Goal: Task Accomplishment & Management: Use online tool/utility

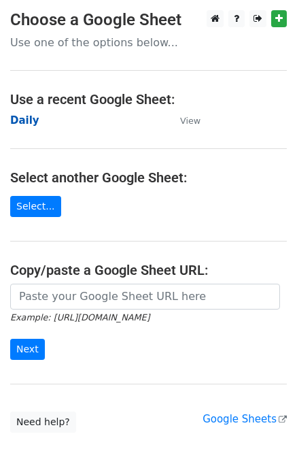
click at [31, 123] on strong "Daily" at bounding box center [24, 120] width 29 height 12
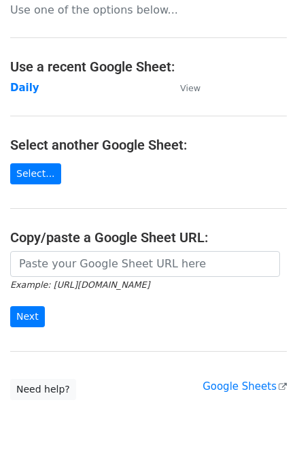
scroll to position [76, 0]
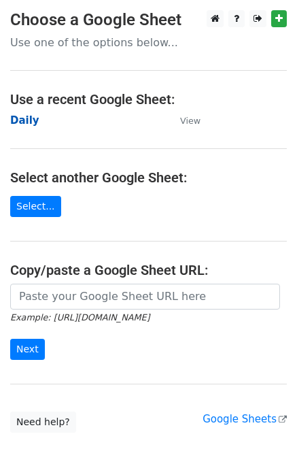
click at [27, 119] on strong "Daily" at bounding box center [24, 120] width 29 height 12
click at [30, 120] on strong "Daily" at bounding box center [24, 120] width 29 height 12
click at [24, 124] on strong "Daily" at bounding box center [24, 120] width 29 height 12
click at [199, 120] on main "Choose a Google Sheet Use one of the options below... Use a recent Google Sheet…" at bounding box center [148, 221] width 297 height 422
click at [28, 120] on strong "Daily" at bounding box center [24, 120] width 29 height 12
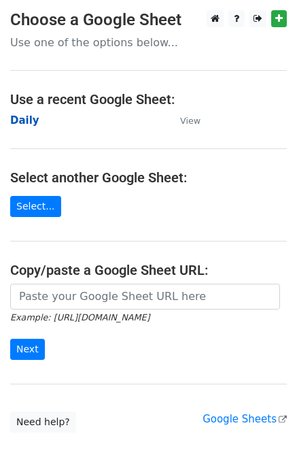
click at [16, 123] on strong "Daily" at bounding box center [24, 120] width 29 height 12
click at [16, 116] on strong "Daily" at bounding box center [24, 120] width 29 height 12
click at [24, 119] on strong "Daily" at bounding box center [24, 120] width 29 height 12
click at [24, 120] on strong "Daily" at bounding box center [24, 120] width 29 height 12
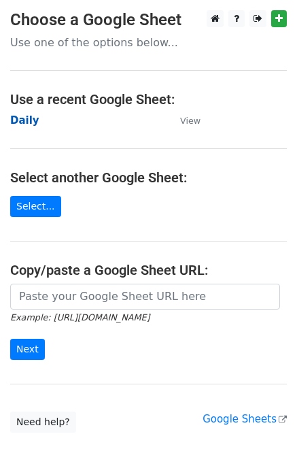
click at [24, 120] on strong "Daily" at bounding box center [24, 120] width 29 height 12
click at [22, 121] on strong "Daily" at bounding box center [24, 120] width 29 height 12
click at [21, 121] on strong "Daily" at bounding box center [24, 120] width 29 height 12
click at [14, 124] on strong "Daily" at bounding box center [24, 120] width 29 height 12
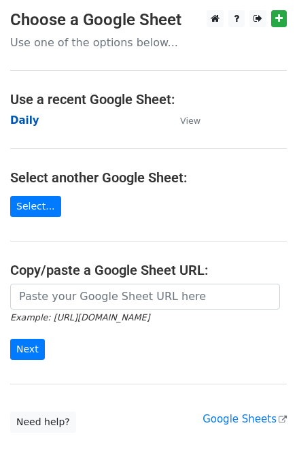
click at [31, 116] on strong "Daily" at bounding box center [24, 120] width 29 height 12
click at [28, 122] on strong "Daily" at bounding box center [24, 120] width 29 height 12
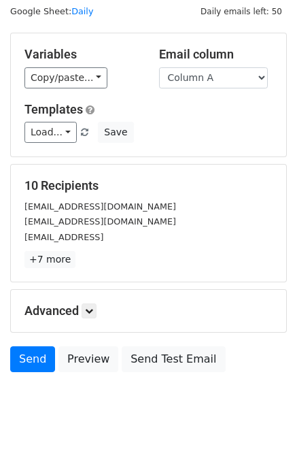
scroll to position [63, 0]
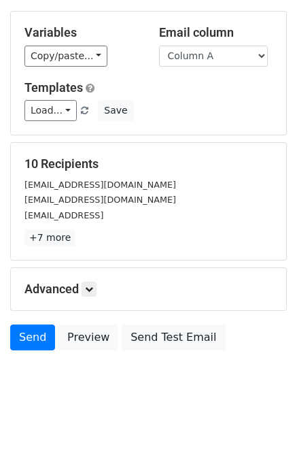
click at [101, 278] on div "Advanced Tracking Track Opens UTM Codes Track Clicks Filters Only include sprea…" at bounding box center [148, 289] width 275 height 42
click at [101, 282] on h5 "Advanced" at bounding box center [148, 289] width 248 height 15
click at [97, 284] on link at bounding box center [89, 289] width 15 height 15
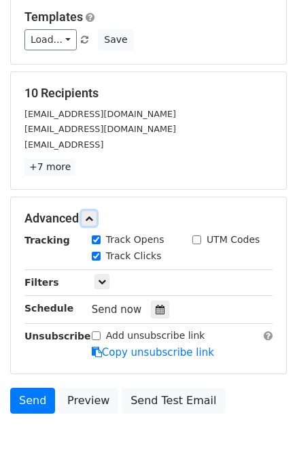
scroll to position [196, 0]
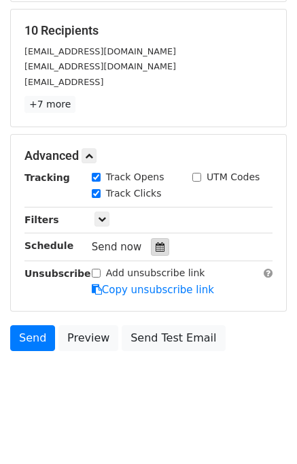
click at [156, 246] on icon at bounding box center [160, 247] width 9 height 10
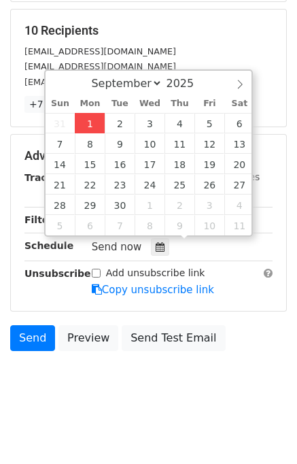
type input "2025-09-01 14:07"
type input "02"
type input "07"
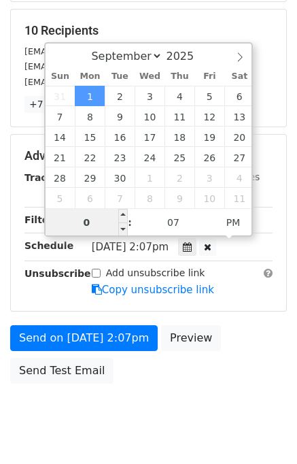
type input "02"
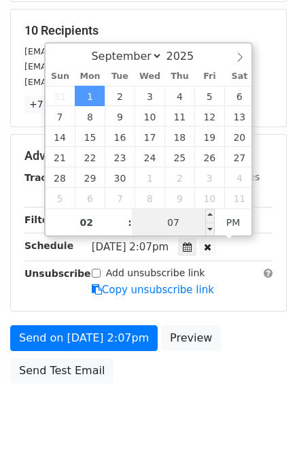
click at [150, 220] on input "07" at bounding box center [173, 222] width 83 height 27
type input "10"
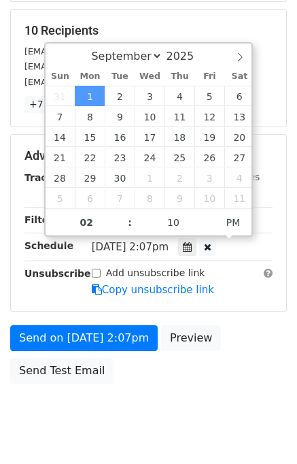
type input "2025-09-01 14:10"
click at [233, 373] on div "Send on Sep 1 at 2:07pm Preview Send Test Email" at bounding box center [148, 357] width 297 height 65
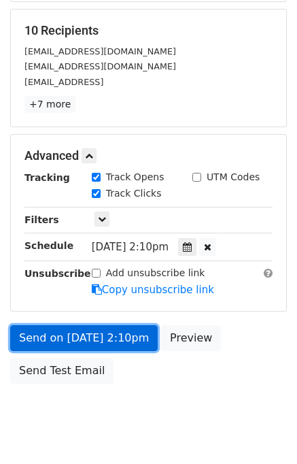
click at [117, 339] on link "Send on Sep 1 at 2:10pm" at bounding box center [84, 338] width 148 height 26
click at [109, 334] on link "Send on Sep 1 at 2:10pm" at bounding box center [84, 338] width 148 height 26
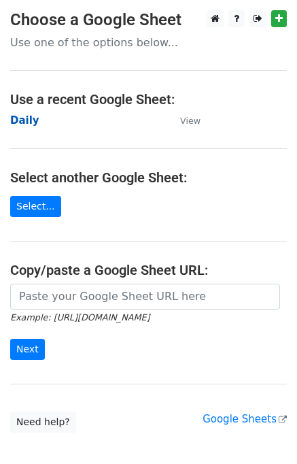
click at [30, 123] on strong "Daily" at bounding box center [24, 120] width 29 height 12
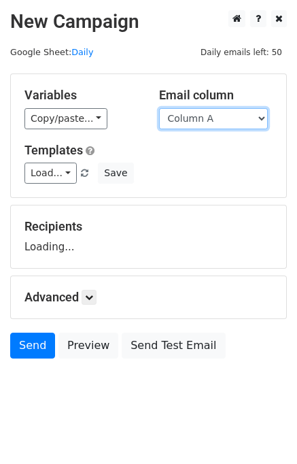
click at [199, 120] on select "Column A Column B Column C Column D Column E" at bounding box center [213, 118] width 109 height 21
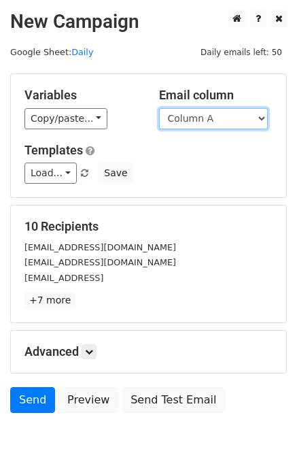
click at [193, 114] on select "Column A Column B Column C Column D Column E" at bounding box center [213, 118] width 109 height 21
select select "Column B"
click at [159, 108] on select "Column A Column B Column C Column D Column E" at bounding box center [213, 118] width 109 height 21
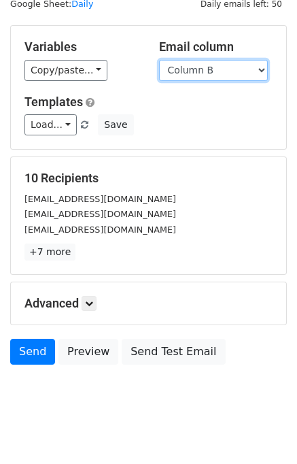
scroll to position [63, 0]
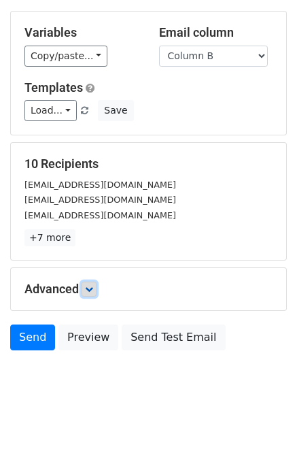
click at [97, 290] on link at bounding box center [89, 289] width 15 height 15
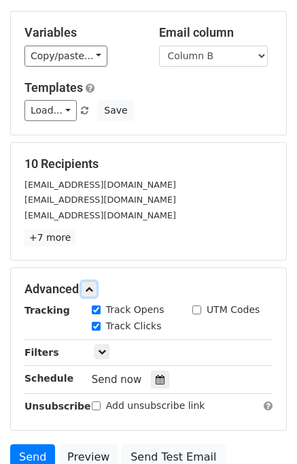
scroll to position [168, 0]
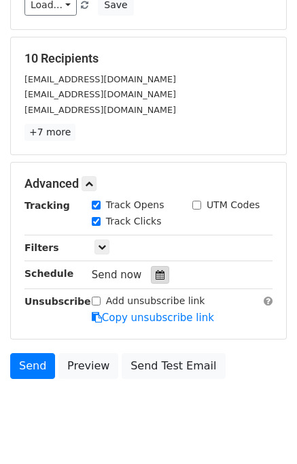
click at [161, 272] on div at bounding box center [160, 275] width 18 height 18
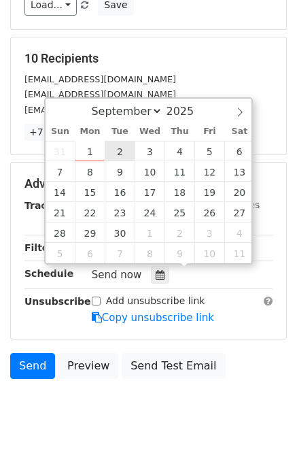
type input "2025-09-02 12:00"
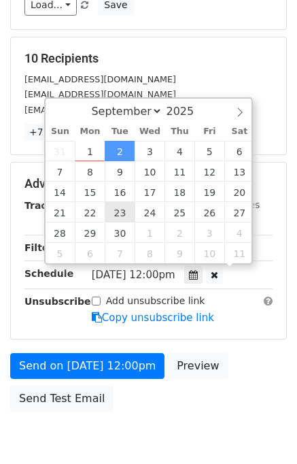
scroll to position [0, 0]
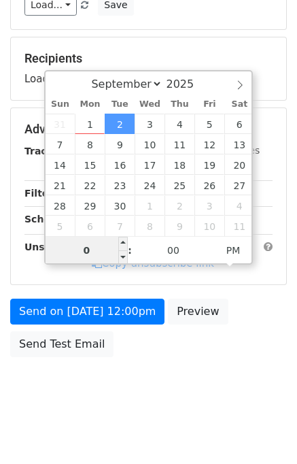
type input "02"
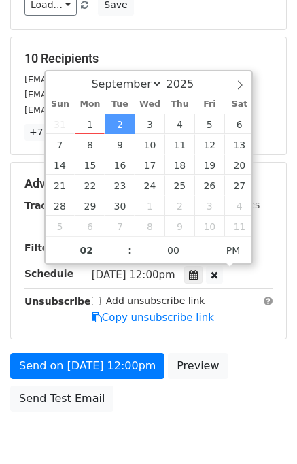
type input "2025-09-02 14:00"
click at [245, 361] on div "Send on Sep 2 at 12:00pm Preview Send Test Email" at bounding box center [148, 385] width 297 height 65
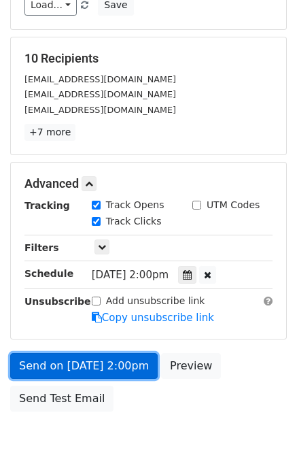
click at [122, 361] on link "Send on Sep 2 at 2:00pm" at bounding box center [84, 366] width 148 height 26
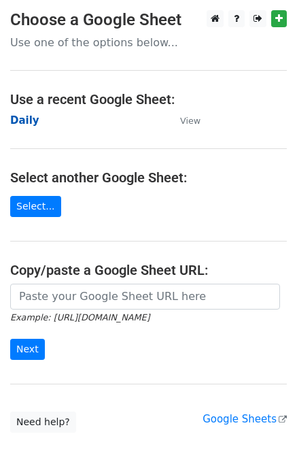
click at [26, 122] on strong "Daily" at bounding box center [24, 120] width 29 height 12
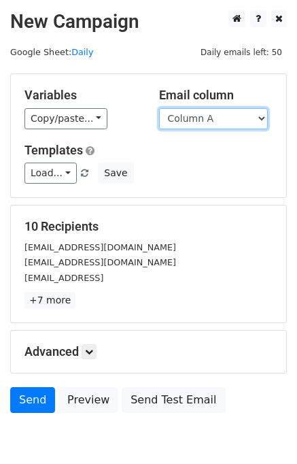
click at [199, 117] on select "Column A Column B Column C Column D Column E" at bounding box center [213, 118] width 109 height 21
select select "Column C"
click at [159, 108] on select "Column A Column B Column C Column D Column E" at bounding box center [213, 118] width 109 height 21
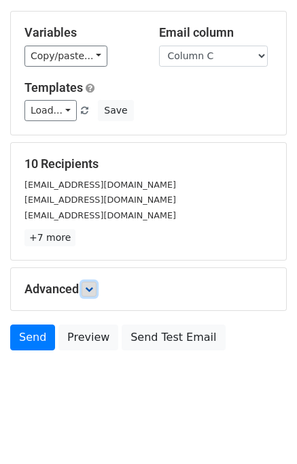
click at [93, 287] on icon at bounding box center [89, 289] width 8 height 8
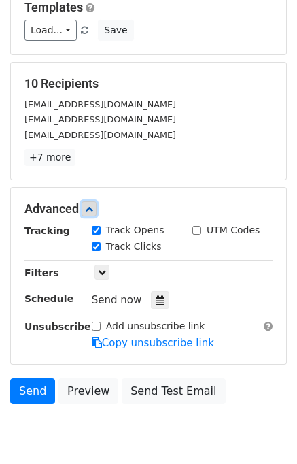
scroll to position [144, 0]
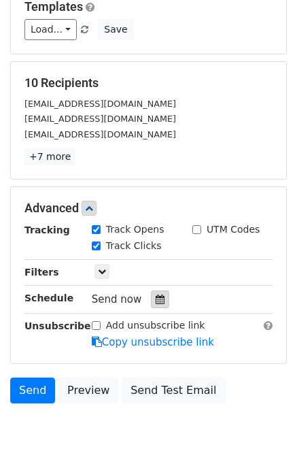
click at [151, 290] on div at bounding box center [160, 299] width 18 height 18
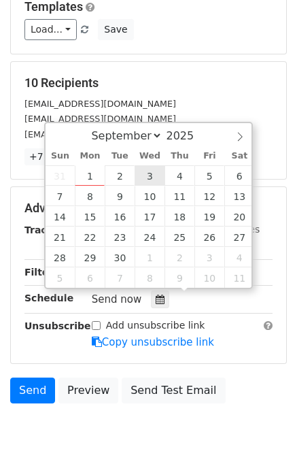
type input "2025-09-03 12:00"
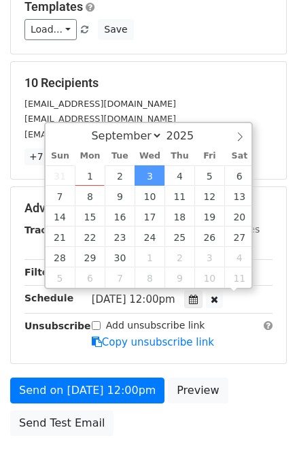
scroll to position [0, 0]
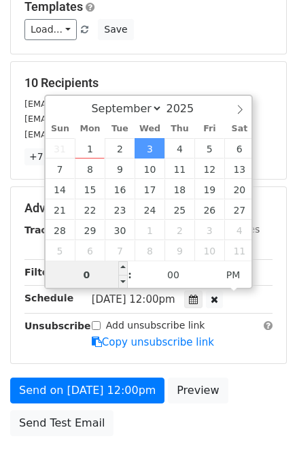
type input "03"
type input "2025-09-03 15:00"
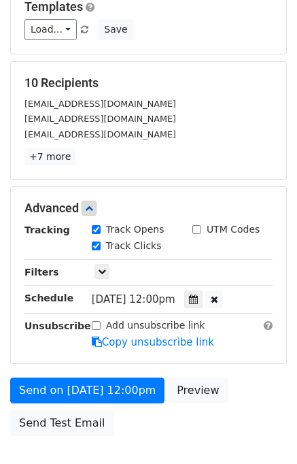
click at [229, 379] on div "Send on Sep 3 at 12:00pm Preview Send Test Email" at bounding box center [148, 410] width 297 height 65
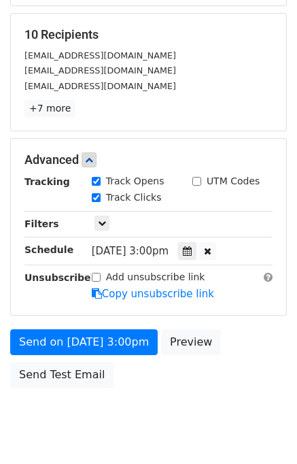
scroll to position [228, 0]
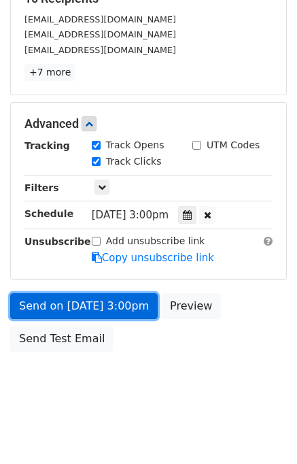
click at [101, 304] on link "Send on Sep 3 at 3:00pm" at bounding box center [84, 306] width 148 height 26
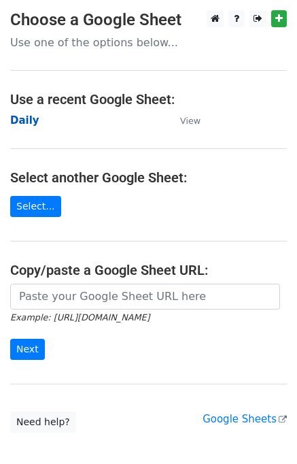
click at [30, 116] on strong "Daily" at bounding box center [24, 120] width 29 height 12
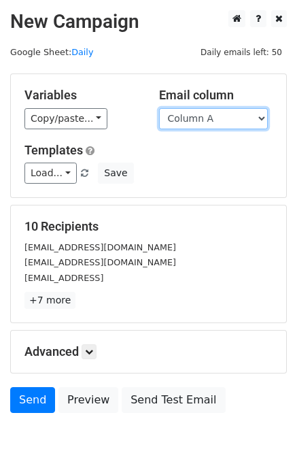
click at [214, 121] on select "Column A Column B Column C Column D Column E" at bounding box center [213, 118] width 109 height 21
select select "Column D"
click at [159, 108] on select "Column A Column B Column C Column D Column E" at bounding box center [213, 118] width 109 height 21
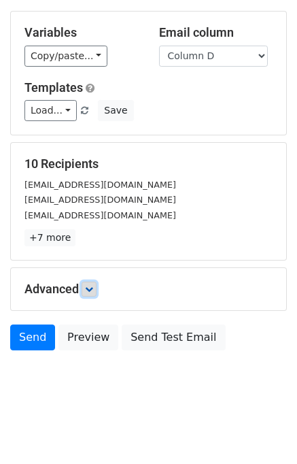
click at [93, 285] on icon at bounding box center [89, 289] width 8 height 8
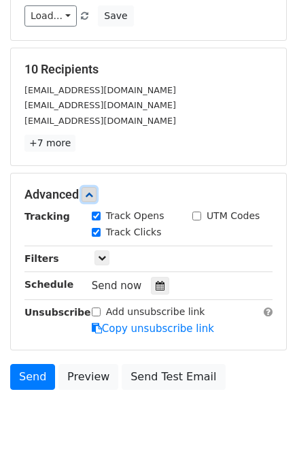
scroll to position [161, 0]
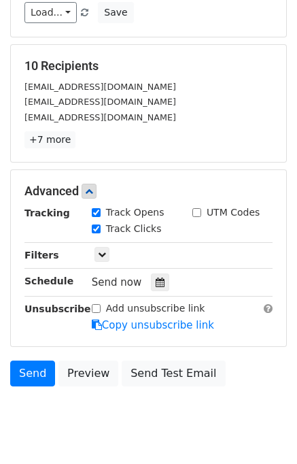
click at [158, 273] on div "Send now" at bounding box center [172, 282] width 160 height 18
click at [156, 273] on div at bounding box center [160, 282] width 18 height 18
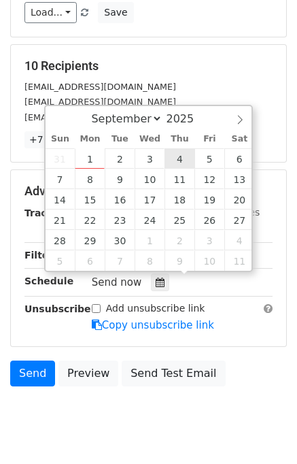
type input "2025-09-04 12:00"
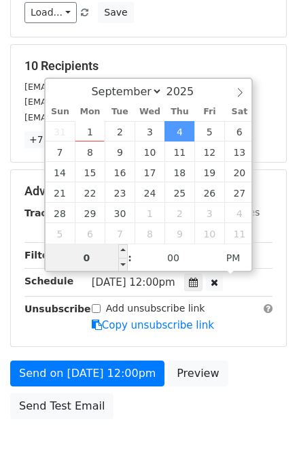
type input "04"
type input "2025-09-04 16:00"
click at [242, 361] on div "Send on Sep 4 at 12:00pm Preview Send Test Email" at bounding box center [148, 393] width 297 height 65
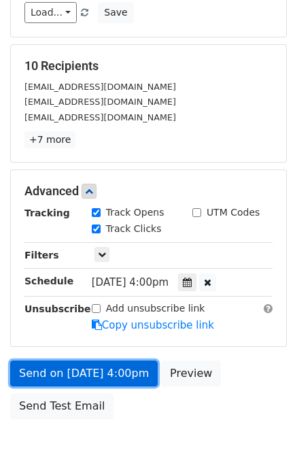
click at [78, 373] on link "Send on Sep 4 at 4:00pm" at bounding box center [84, 374] width 148 height 26
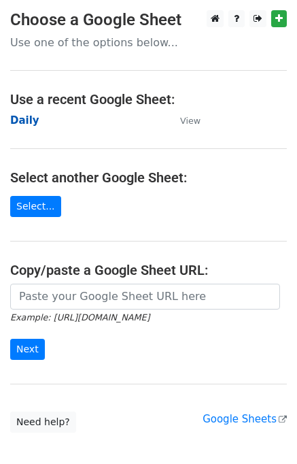
click at [27, 123] on strong "Daily" at bounding box center [24, 120] width 29 height 12
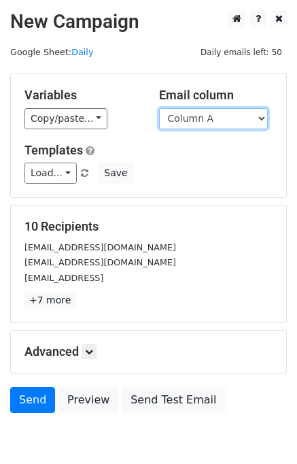
click at [207, 115] on select "Column A Column B Column C Column D Column E" at bounding box center [213, 118] width 109 height 21
drag, startPoint x: 212, startPoint y: 119, endPoint x: 214, endPoint y: 126, distance: 7.1
click at [212, 119] on select "Column A Column B Column C Column D Column E" at bounding box center [213, 118] width 109 height 21
select select "Column E"
click at [159, 108] on select "Column A Column B Column C Column D Column E" at bounding box center [213, 118] width 109 height 21
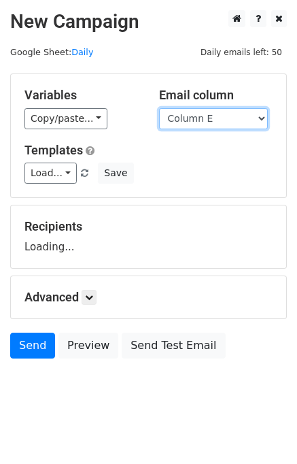
scroll to position [8, 0]
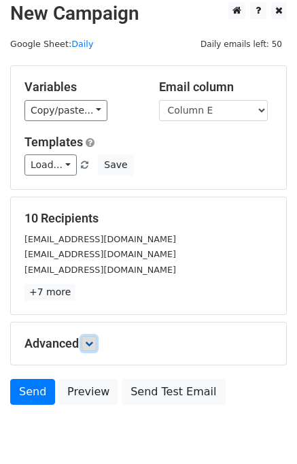
click at [88, 341] on icon at bounding box center [89, 343] width 8 height 8
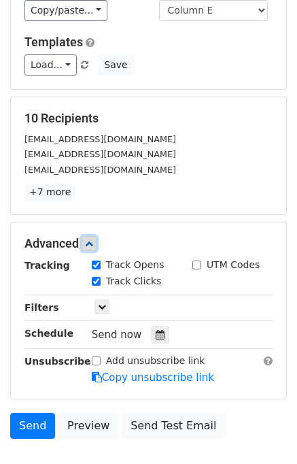
scroll to position [196, 0]
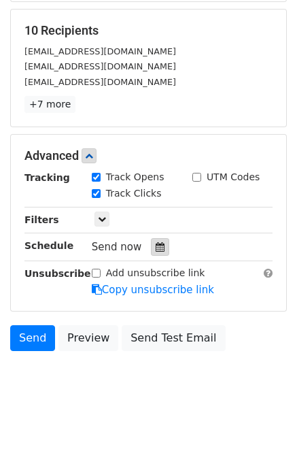
click at [157, 246] on div at bounding box center [160, 247] width 18 height 18
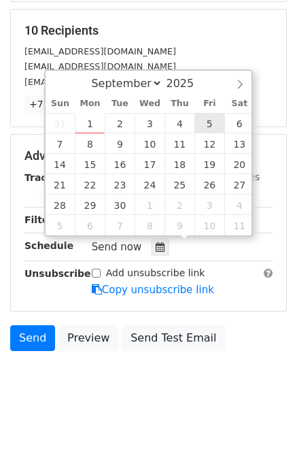
type input "[DATE] 12:00"
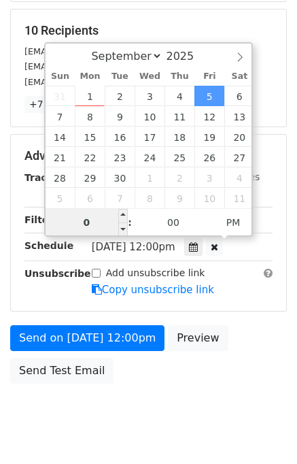
type input "05"
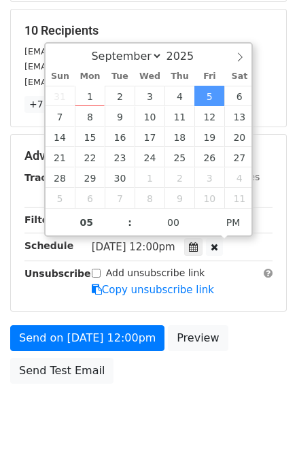
type input "[DATE] 17:00"
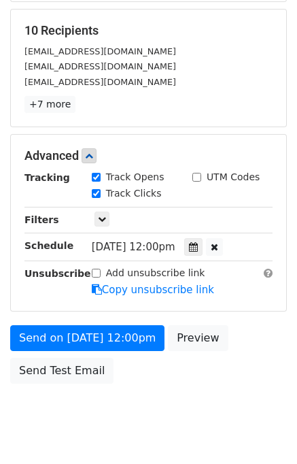
click at [215, 358] on div "Send on [DATE] 12:00pm Preview Send Test Email" at bounding box center [148, 357] width 297 height 65
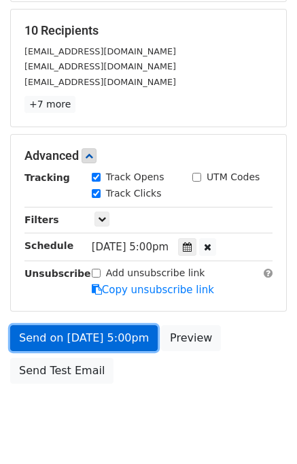
click at [95, 332] on link "Send on [DATE] 5:00pm" at bounding box center [84, 338] width 148 height 26
